Goal: Information Seeking & Learning: Learn about a topic

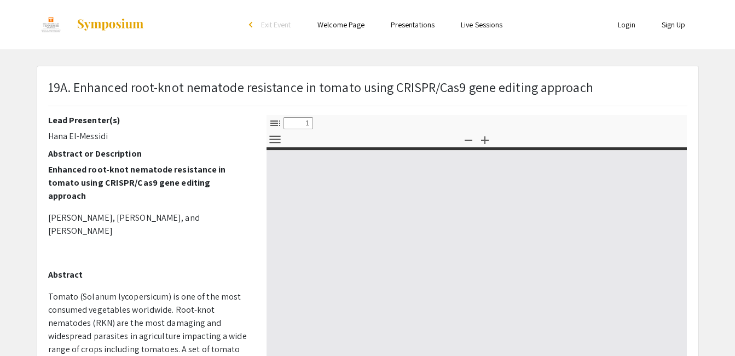
select select "custom"
type input "0"
select select "custom"
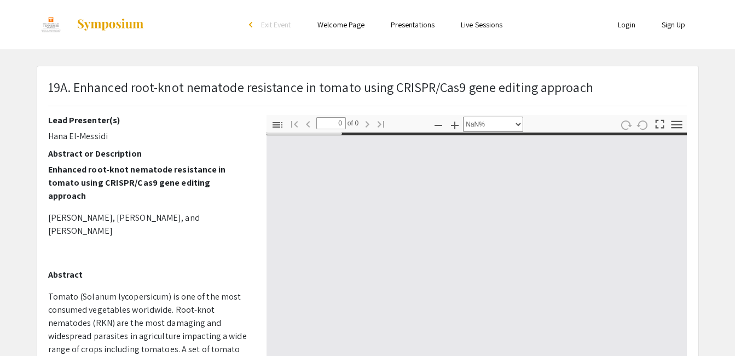
type input "1"
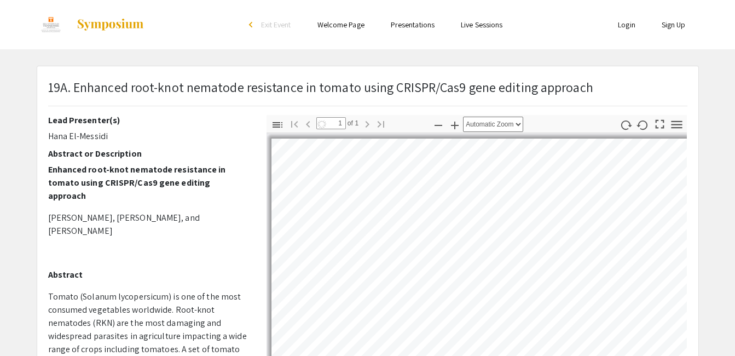
select select "auto"
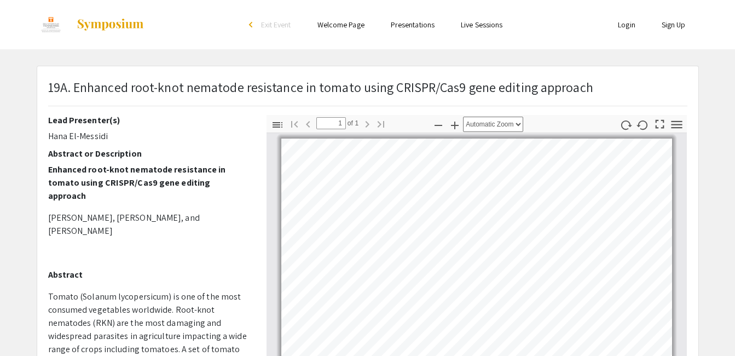
click at [141, 211] on p "[PERSON_NAME], [PERSON_NAME], and [PERSON_NAME]" at bounding box center [149, 224] width 202 height 26
click at [358, 99] on div "19A. Enhanced root-knot nematode resistance in tomato using CRISPR/Cas9 gene ed…" at bounding box center [320, 91] width 545 height 28
click at [440, 79] on p "19A. Enhanced root-knot nematode resistance in tomato using CRISPR/Cas9 gene ed…" at bounding box center [320, 87] width 545 height 20
